Goal: Find specific page/section

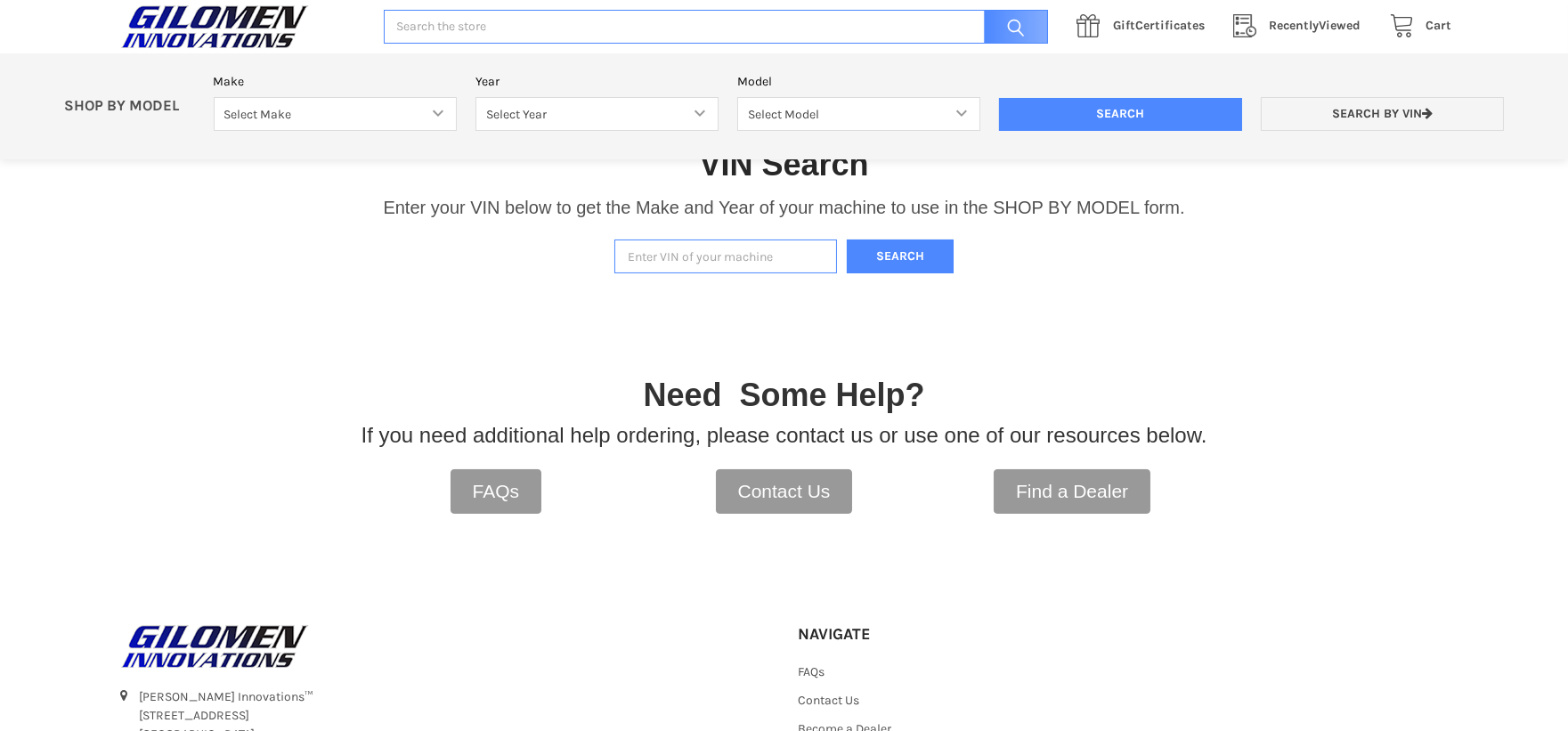
click at [705, 260] on input "Enter VIN of your machine" at bounding box center [725, 257] width 222 height 35
type input "4xarsy991n8084718"
click at [906, 258] on button "Search" at bounding box center [900, 257] width 107 height 35
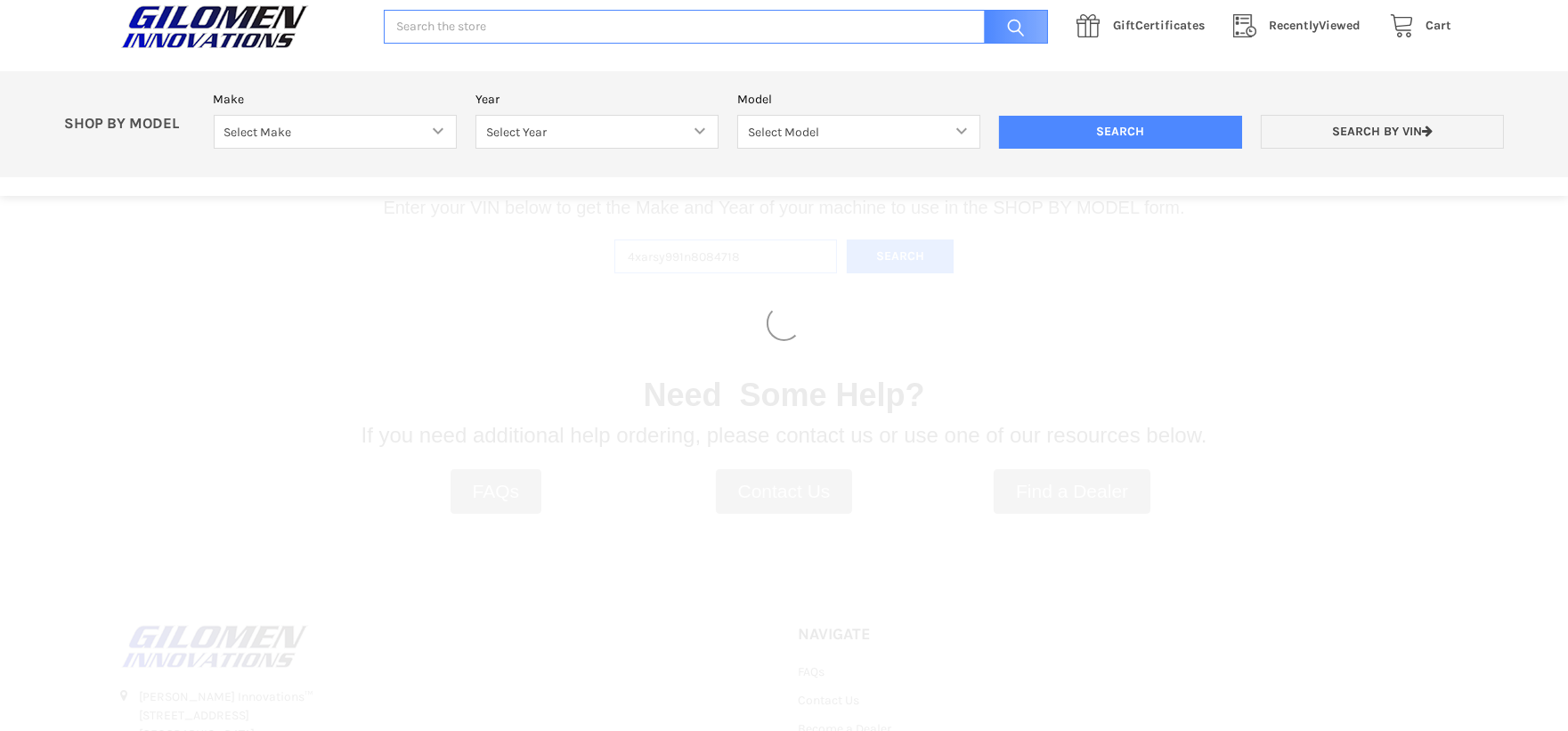
select select "330"
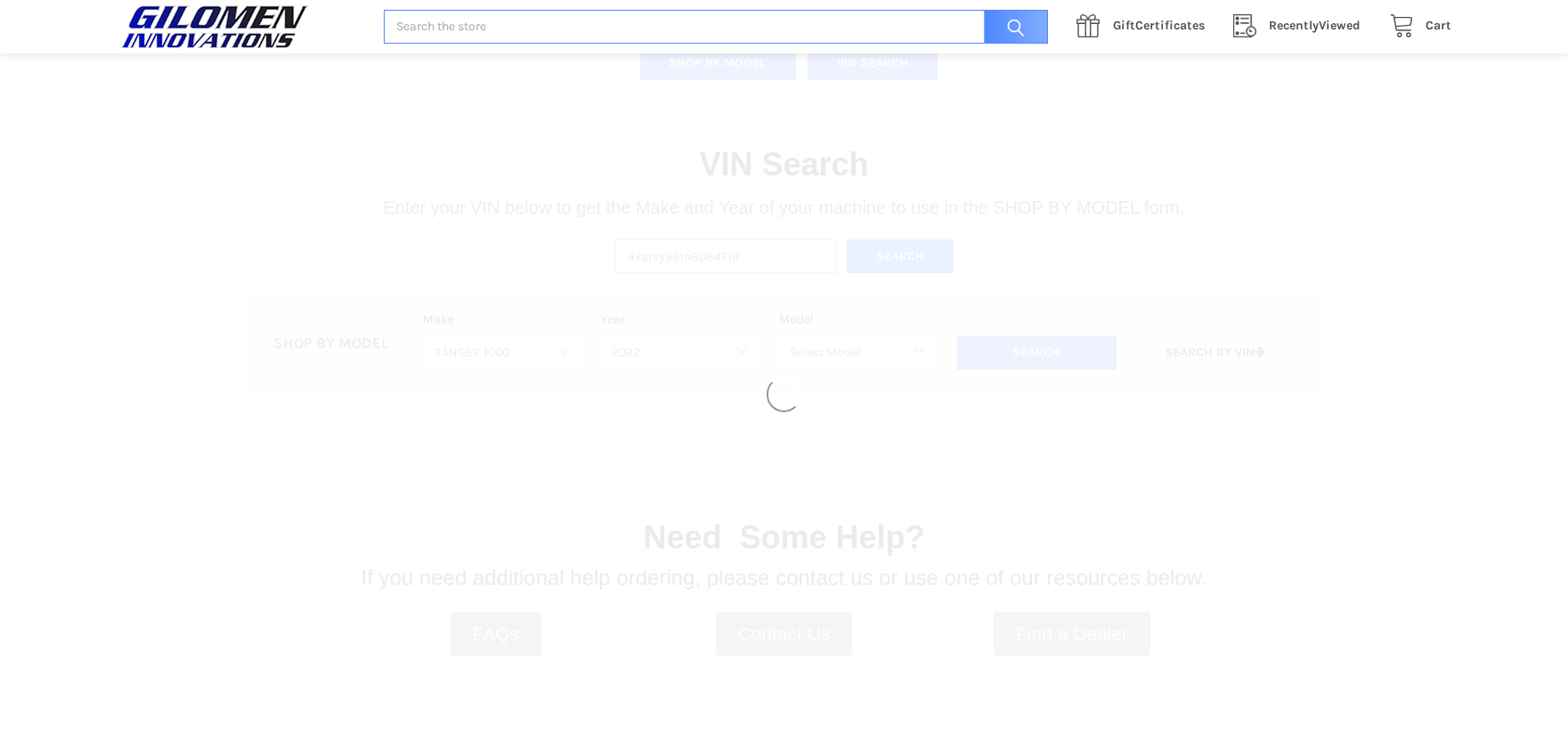
select select "493"
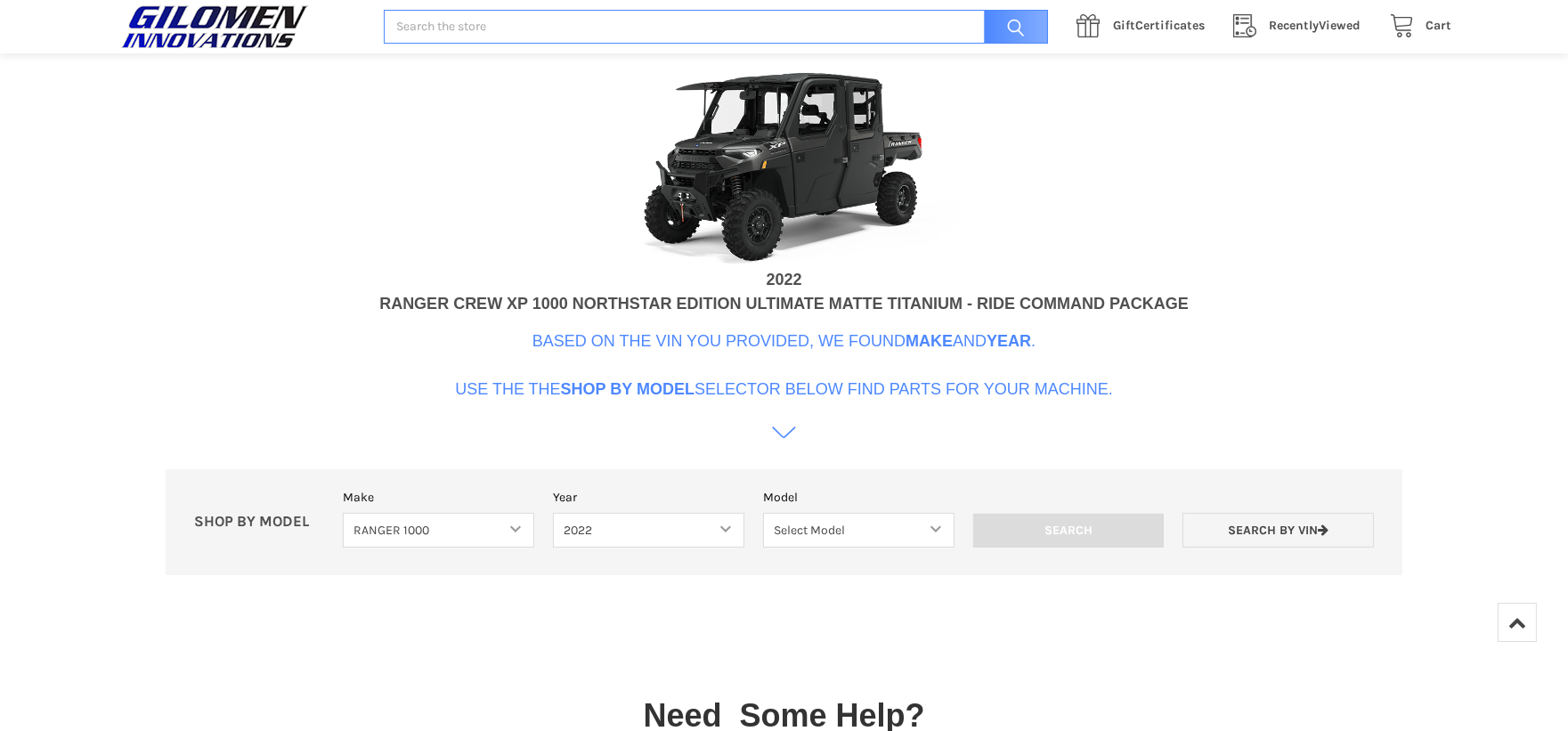
scroll to position [644, 0]
click at [930, 528] on select "Select Model Ranger 1000 Basic 61 HP SOHC Ranger 1000 Crew Basic 61 HP SOHC Ran…" at bounding box center [859, 532] width 192 height 35
click at [1256, 423] on div "VIN Search Enter your VIN below to get the Make and Year of your machine to use…" at bounding box center [784, 214] width 1568 height 780
click at [942, 531] on select "Select Model Ranger 1000 Basic 61 HP SOHC Ranger 1000 Crew Basic 61 HP SOHC Ran…" at bounding box center [859, 532] width 192 height 35
select select "510"
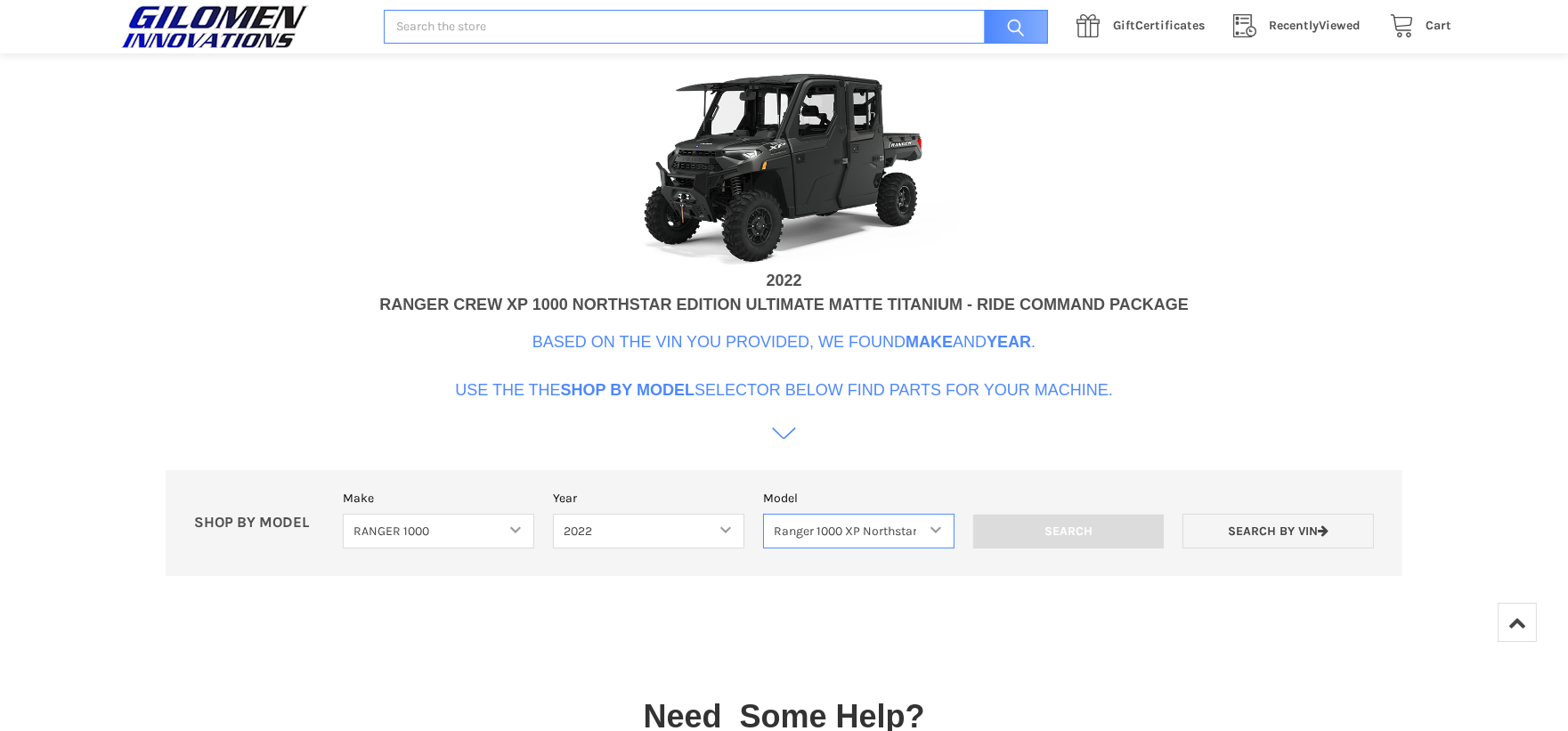
click at [763, 514] on select "Select Model Ranger 1000 Basic 61 HP SOHC Ranger 1000 Crew Basic 61 HP SOHC Ran…" at bounding box center [859, 532] width 192 height 35
click at [1099, 532] on input "Search" at bounding box center [1068, 532] width 192 height 34
